Goal: Task Accomplishment & Management: Use online tool/utility

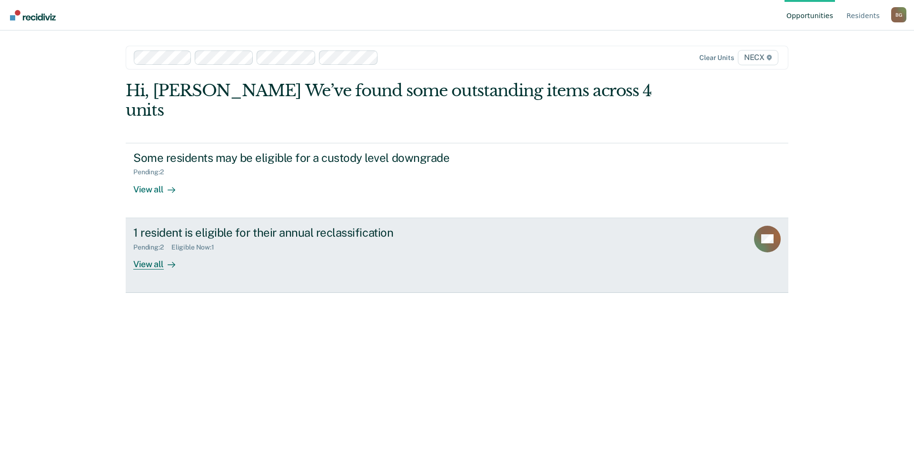
click at [406, 251] on link "1 resident is eligible for their annual reclassification Pending : 2 Eligible N…" at bounding box center [457, 255] width 663 height 75
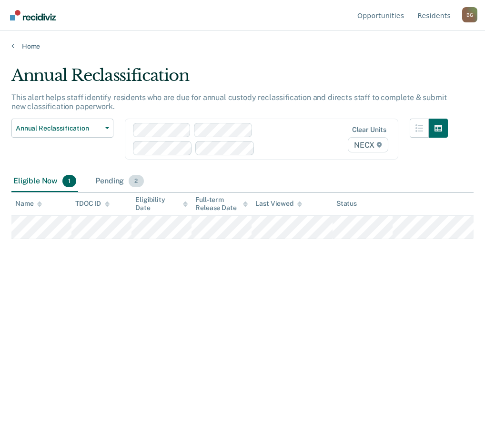
click at [114, 181] on div "Pending 2" at bounding box center [119, 181] width 52 height 21
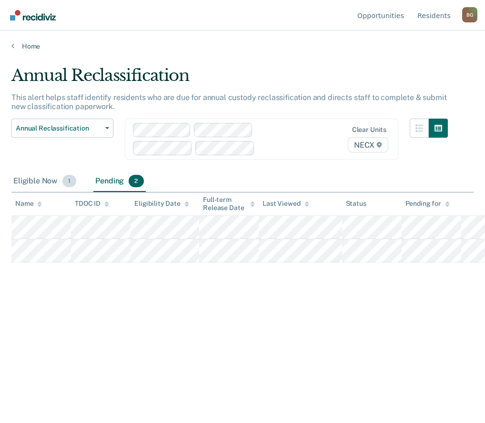
click at [45, 184] on div "Eligible Now 1" at bounding box center [44, 181] width 67 height 21
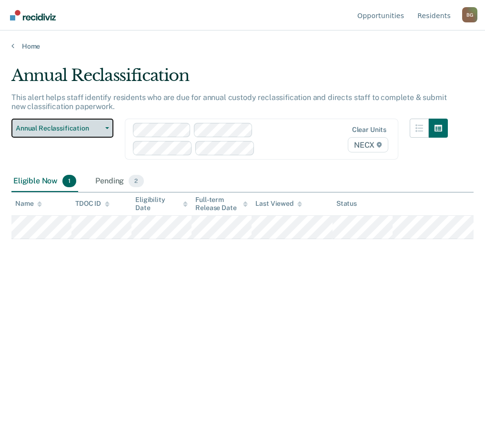
click at [88, 123] on button "Annual Reclassification" at bounding box center [62, 128] width 102 height 19
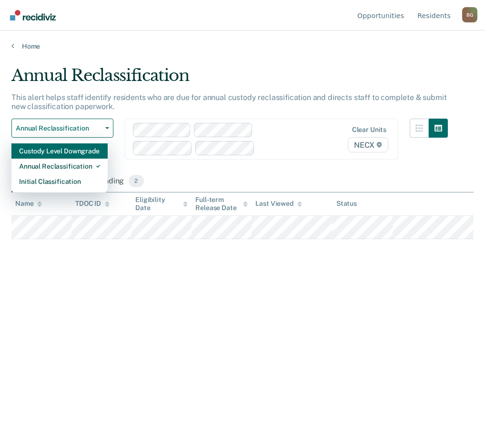
click at [69, 154] on div "Custody Level Downgrade" at bounding box center [59, 150] width 81 height 15
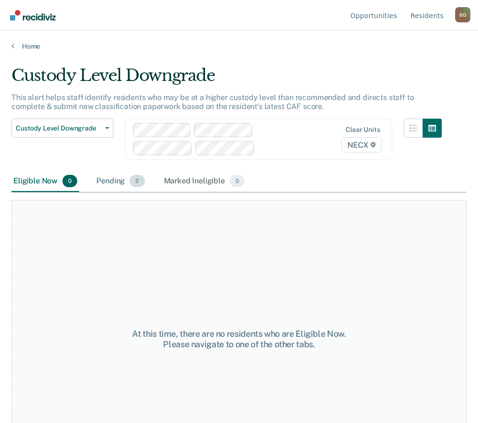
click at [126, 181] on div "Pending 2" at bounding box center [120, 181] width 52 height 21
